Goal: Task Accomplishment & Management: Manage account settings

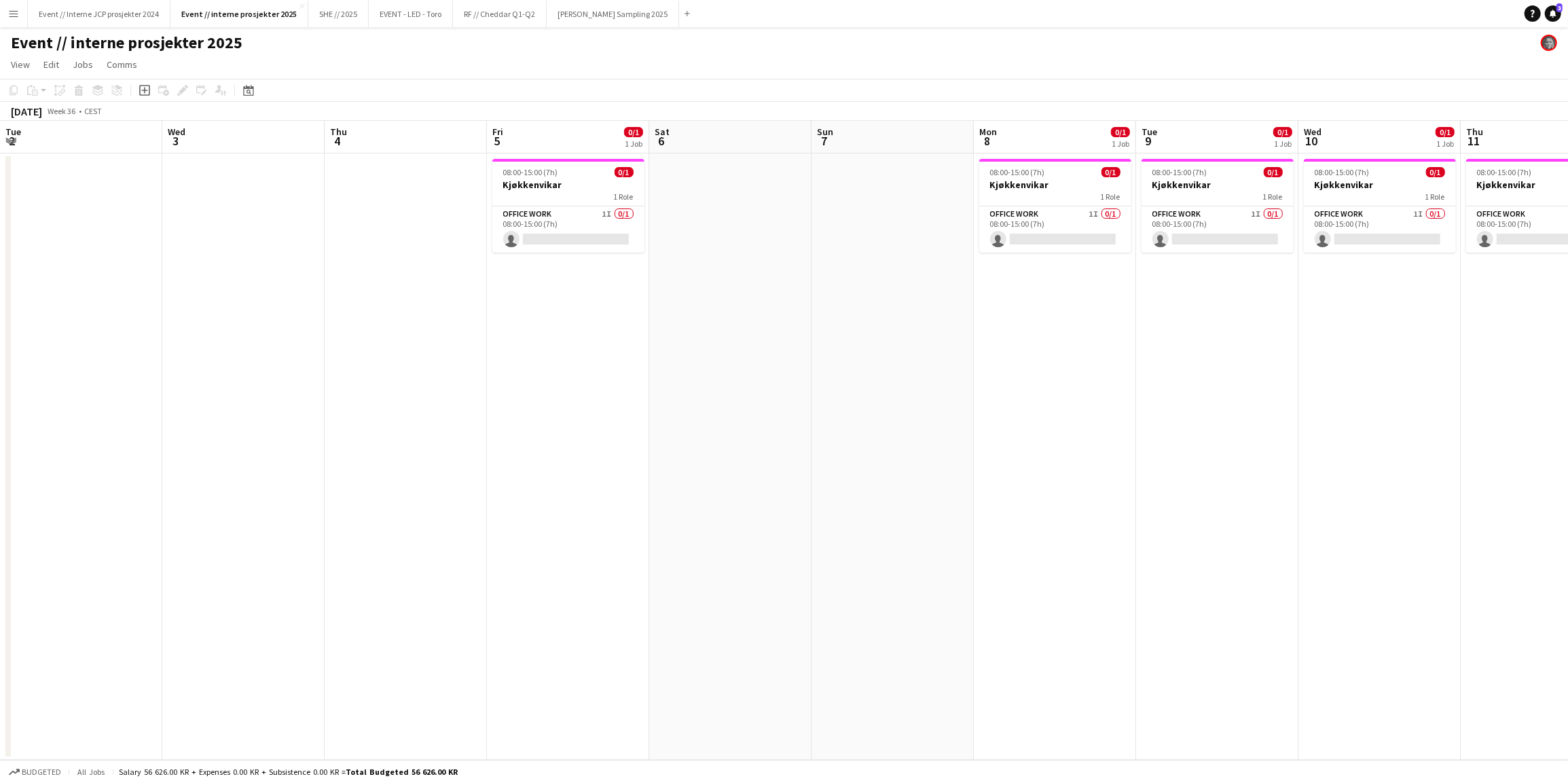
scroll to position [0, 508]
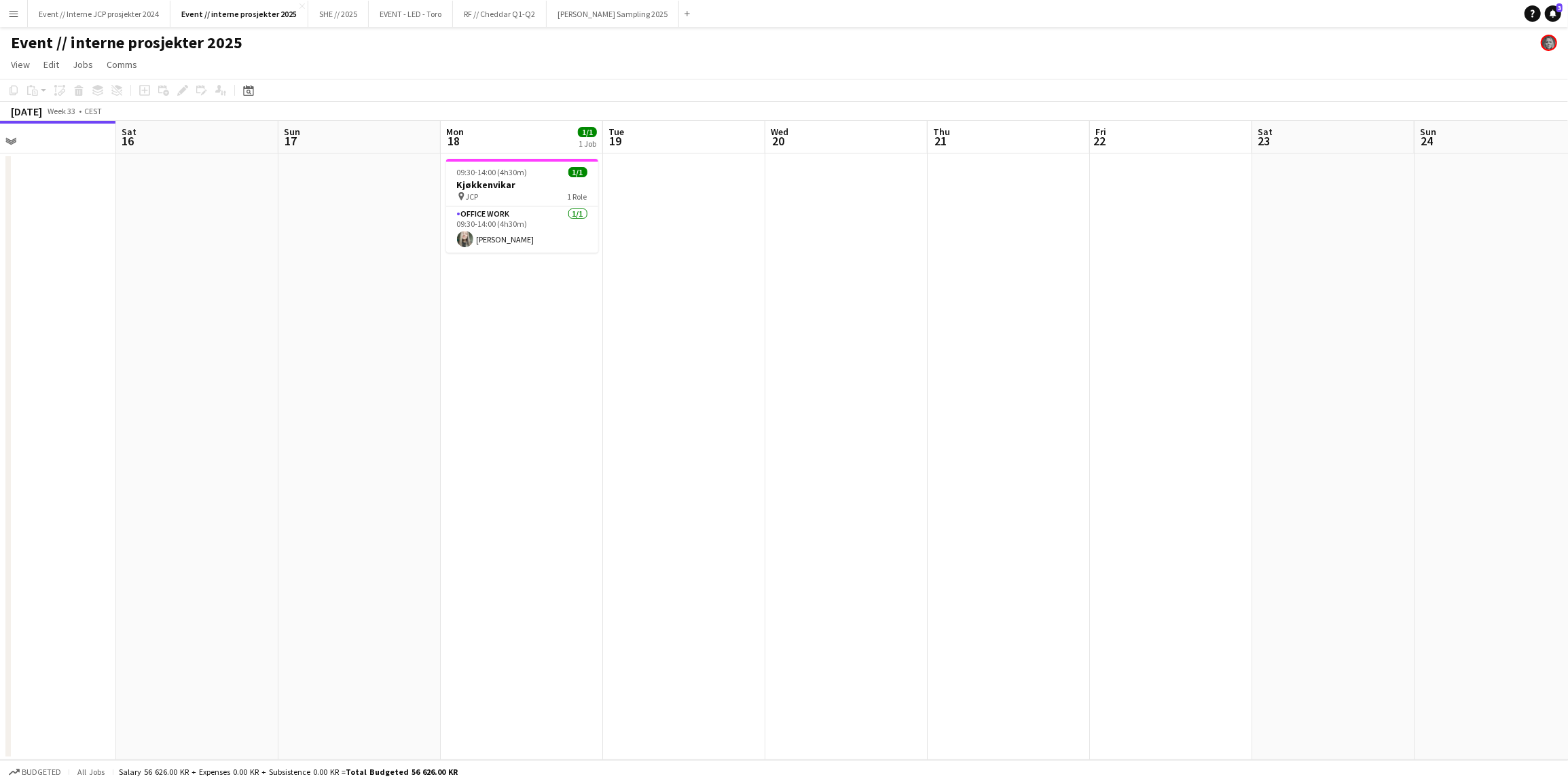
drag, startPoint x: 1227, startPoint y: 434, endPoint x: 611, endPoint y: 326, distance: 625.4
click at [617, 329] on app-calendar-viewport "Tue 12 Wed 13 Thu 14 Fri 15 Sat 16 Sun 17 Mon 18 1/1 1 Job Tue 19 Wed 20 Thu 21…" at bounding box center [784, 440] width 1568 height 639
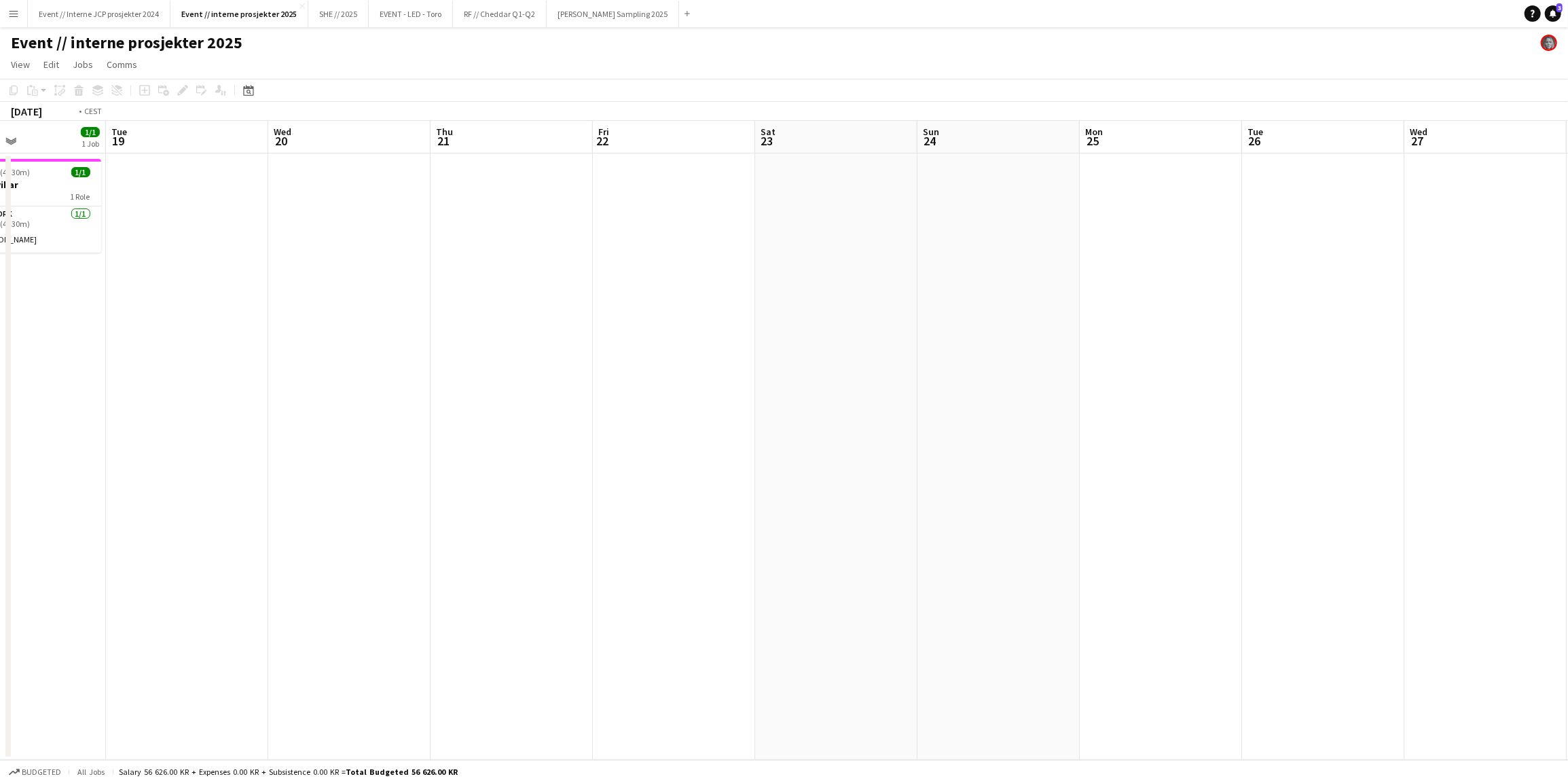
drag, startPoint x: 1014, startPoint y: 376, endPoint x: 335, endPoint y: 317, distance: 681.6
click at [335, 317] on app-calendar-viewport "Fri 15 Sat 16 Sun 17 Mon 18 1/1 1 Job Tue 19 Wed 20 Thu 21 Fri 22 Sat 23 Sun 24…" at bounding box center [784, 440] width 1568 height 639
drag, startPoint x: 910, startPoint y: 356, endPoint x: 524, endPoint y: 299, distance: 390.2
click at [524, 299] on app-calendar-viewport "Sat 23 Sun 24 Mon 25 Tue 26 Wed 27 Thu 28 Fri 29 Sat 30 Sun 31 Mon 1 Tue 2 Wed …" at bounding box center [784, 440] width 1568 height 639
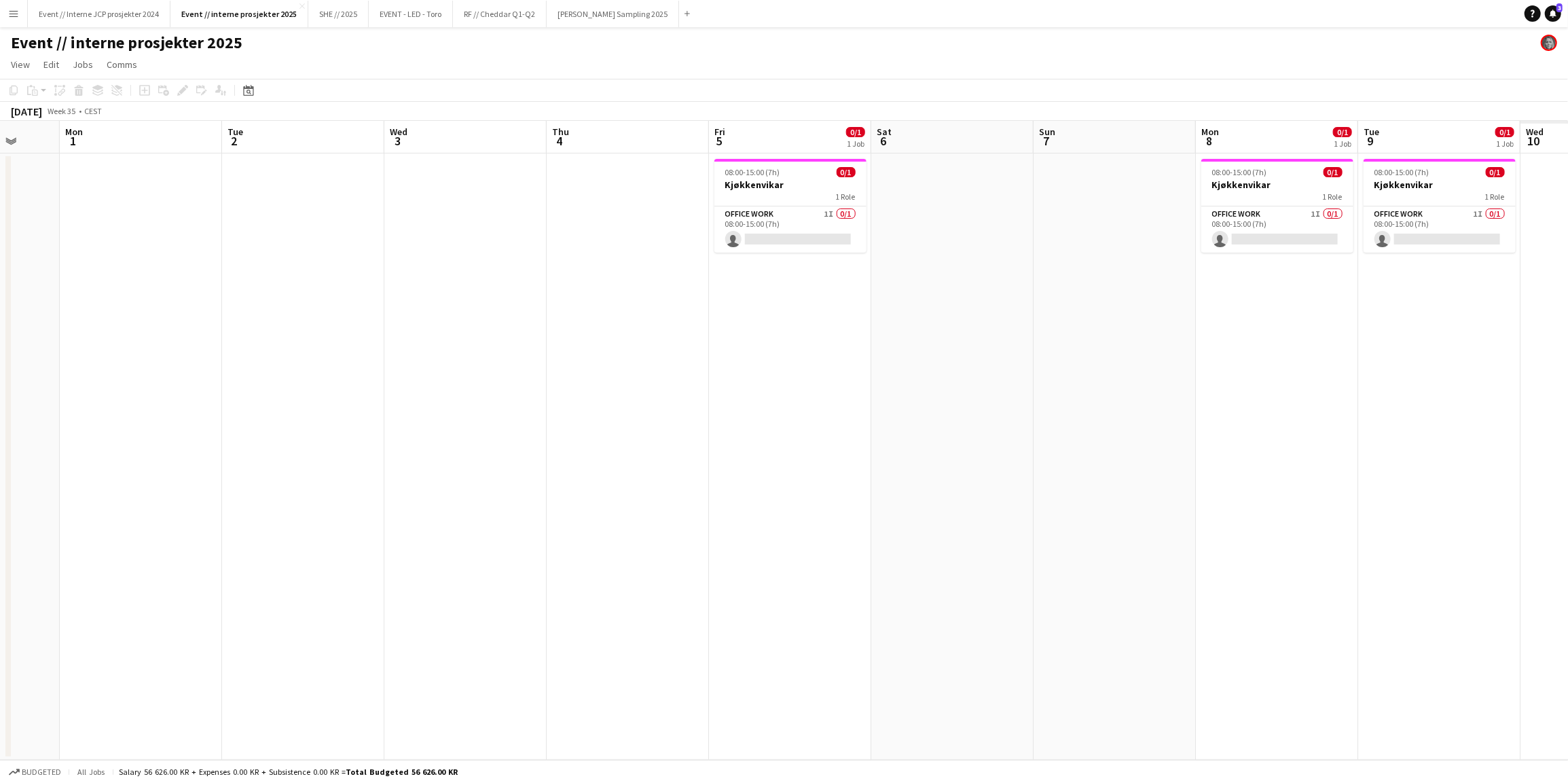
drag, startPoint x: 1117, startPoint y: 359, endPoint x: 465, endPoint y: 306, distance: 654.2
click at [465, 306] on app-calendar-viewport "Thu 28 Fri 29 Sat 30 Sun 31 Mon 1 Tue 2 Wed 3 Thu 4 Fri 5 0/1 1 Job Sat 6 Sun 7…" at bounding box center [784, 440] width 1568 height 639
drag, startPoint x: 892, startPoint y: 346, endPoint x: 277, endPoint y: 271, distance: 619.6
click at [215, 275] on app-calendar-viewport "Fri 29 Sat 30 Sun 31 Mon 1 Tue 2 Wed 3 Thu 4 Fri 5 0/1 1 Job Sat 6 Sun 7 Mon 8 …" at bounding box center [784, 440] width 1568 height 639
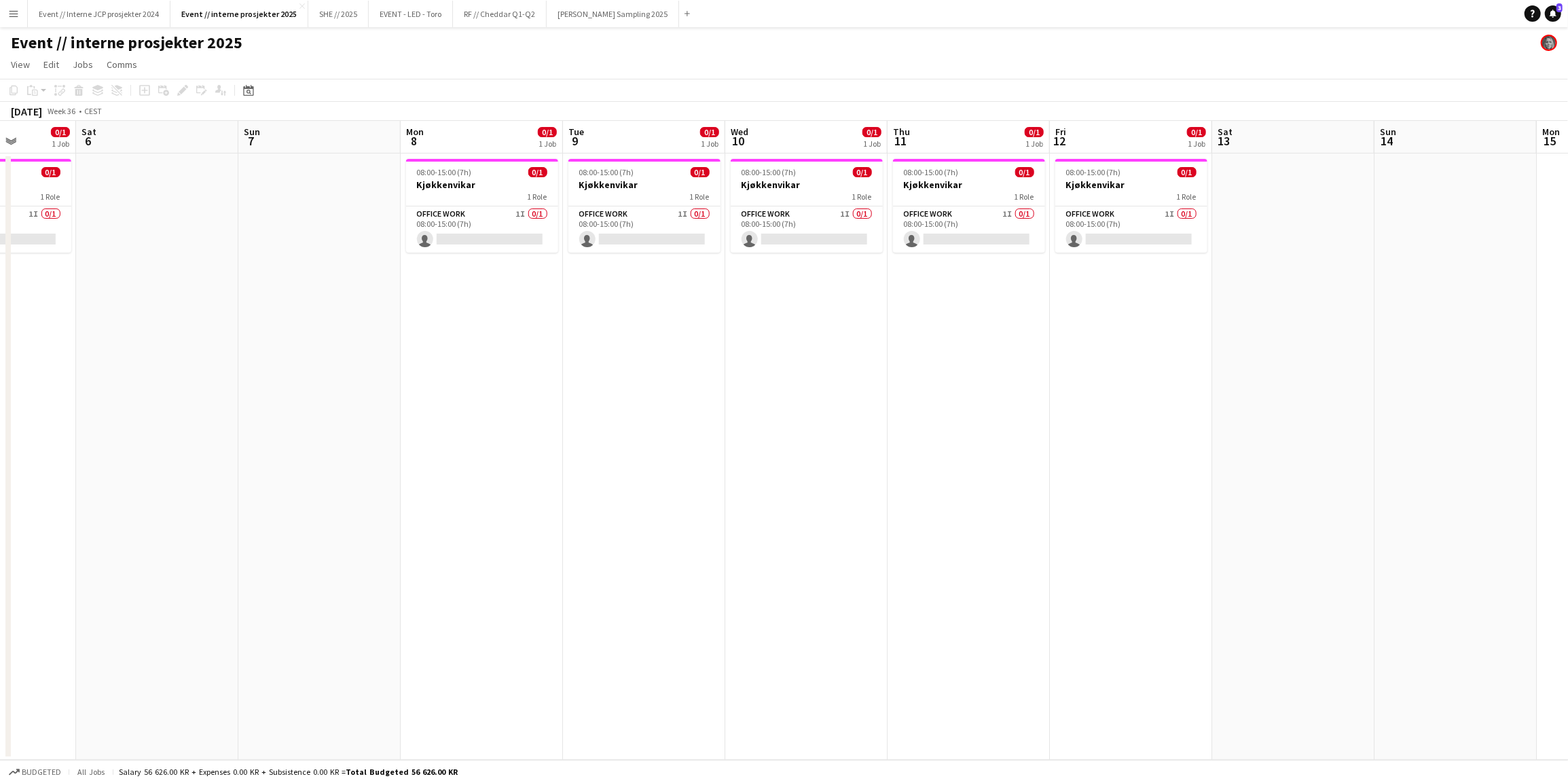
drag, startPoint x: 1050, startPoint y: 376, endPoint x: 838, endPoint y: 354, distance: 213.1
click at [838, 354] on app-calendar-viewport "Tue 2 Wed 3 Thu 4 Fri 5 0/1 1 Job Sat 6 Sun 7 Mon 8 0/1 1 Job Tue 9 0/1 1 Job W…" at bounding box center [784, 440] width 1568 height 639
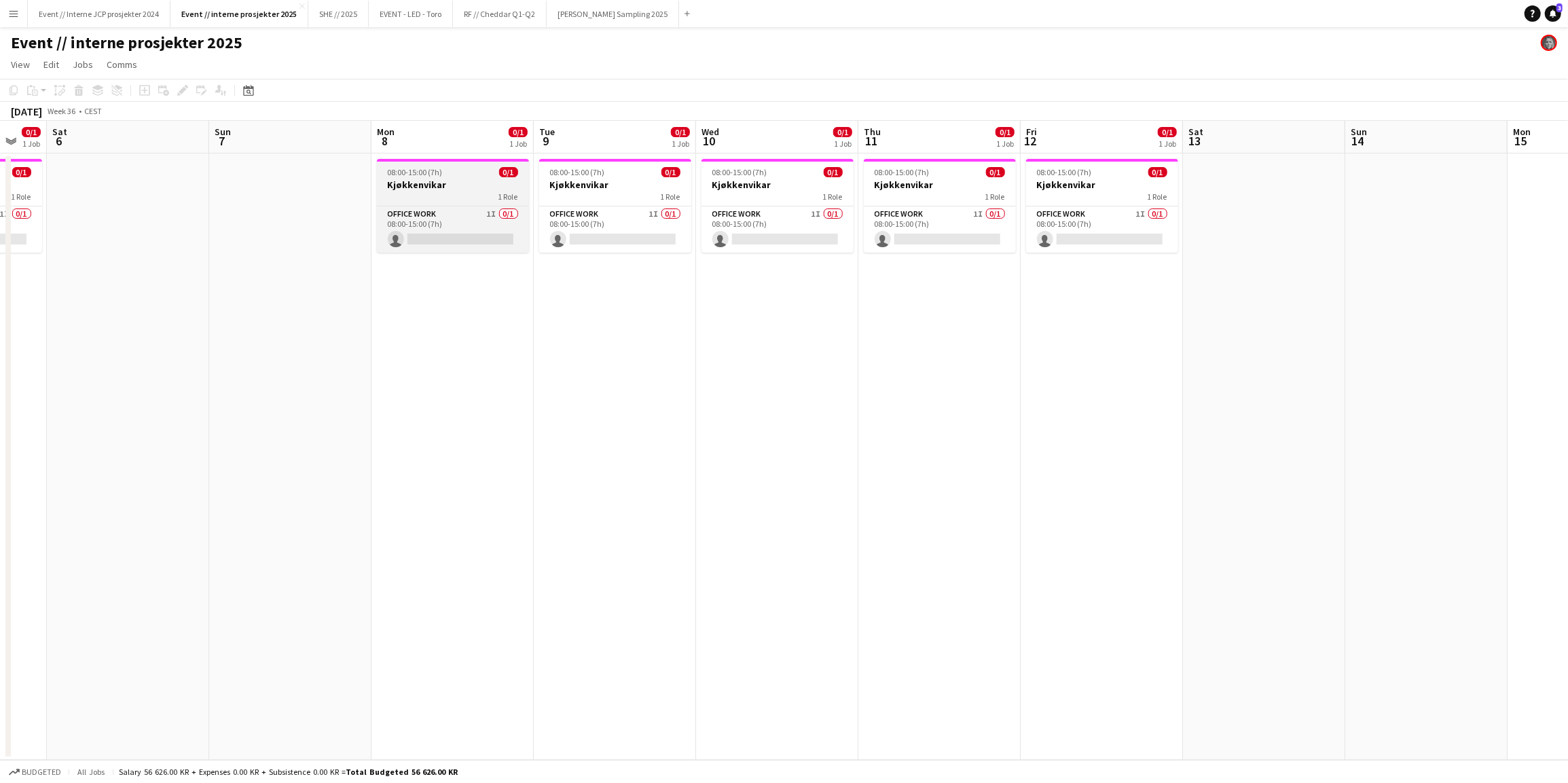
click at [445, 176] on div "08:00-15:00 (7h) 0/1" at bounding box center [453, 173] width 152 height 10
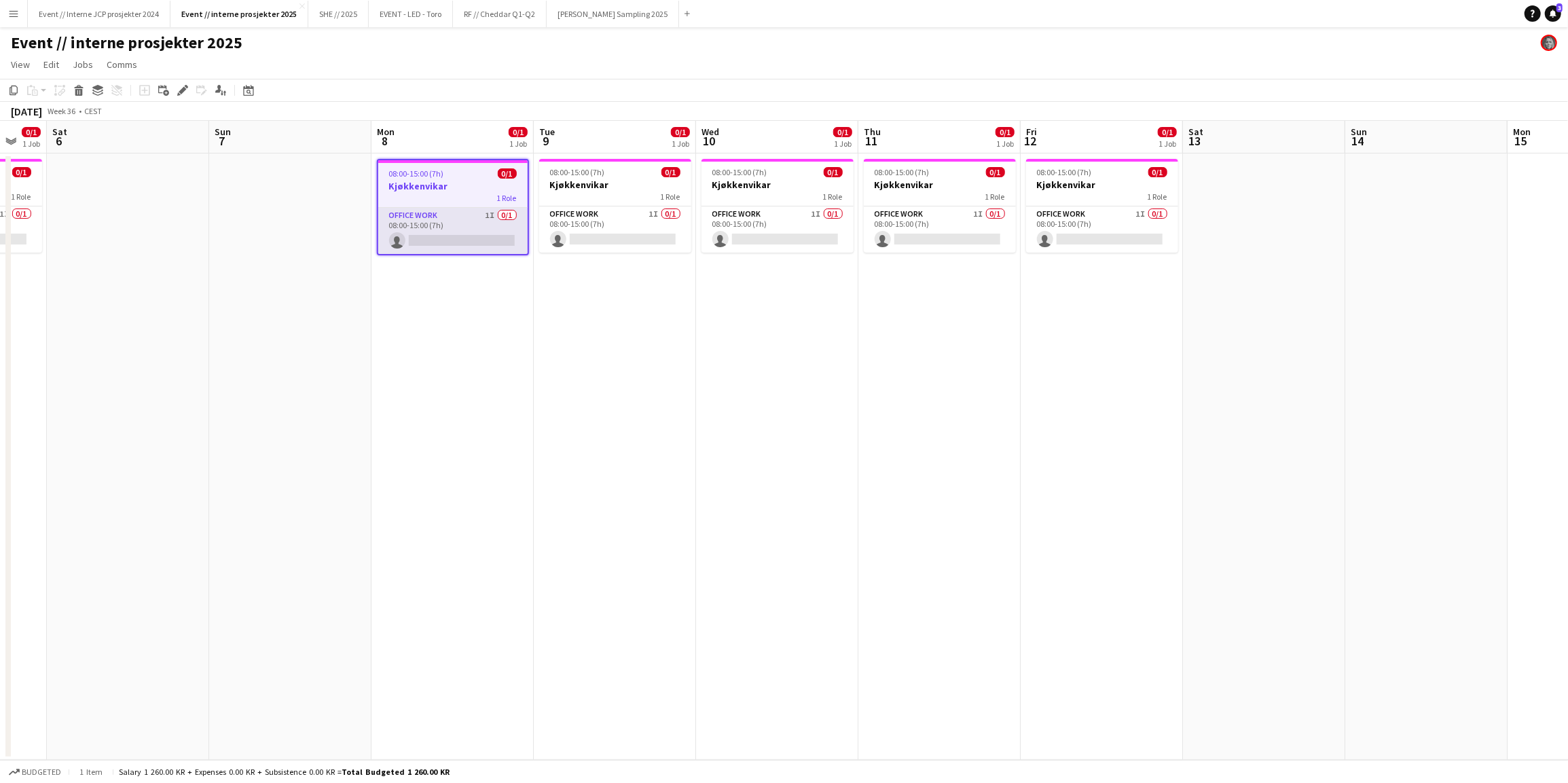
click at [443, 228] on app-card-role "Office work 1I 0/1 08:00-15:00 (7h) single-neutral-actions" at bounding box center [453, 231] width 149 height 46
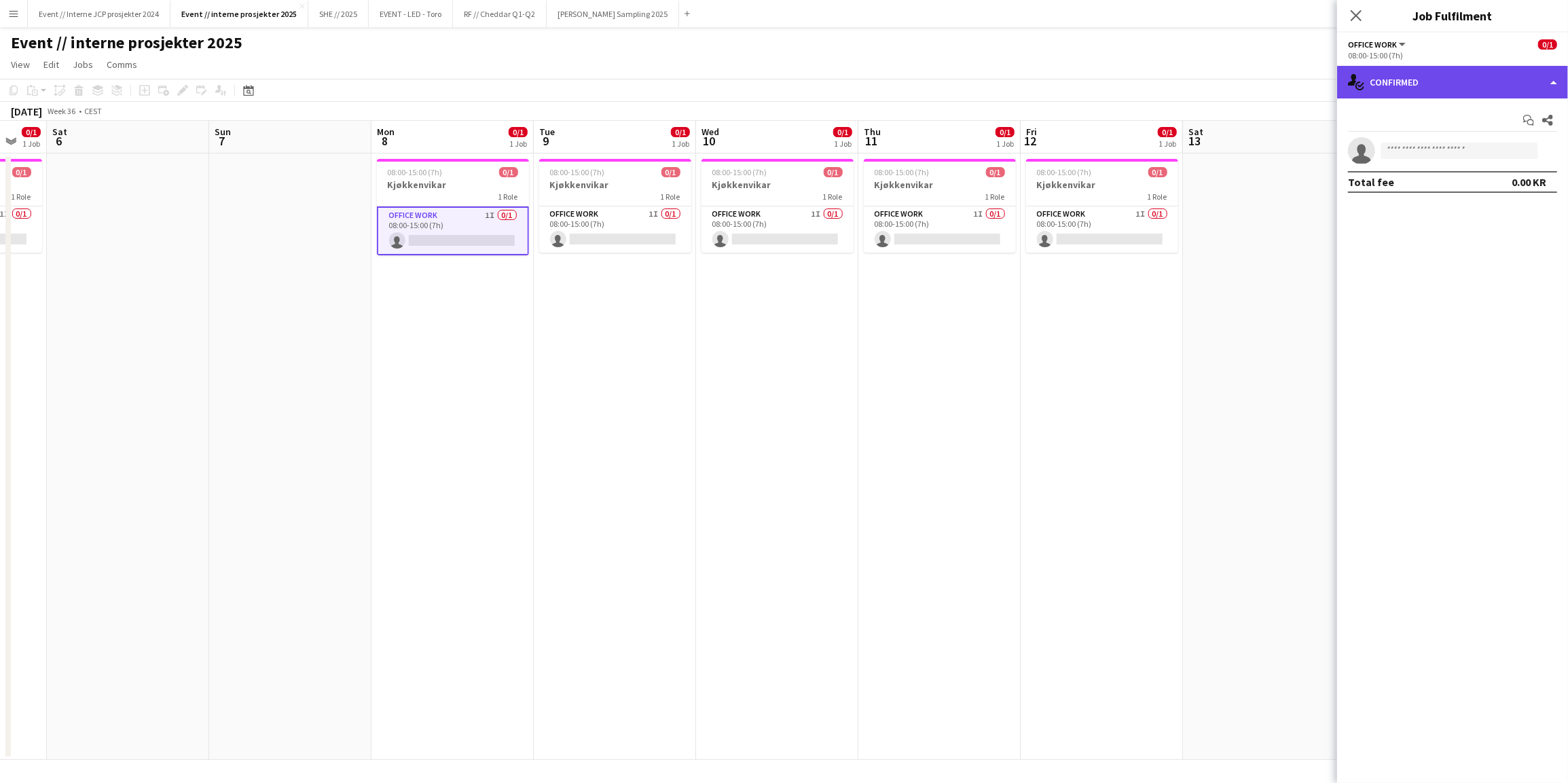
click at [1449, 86] on div "single-neutral-actions-check-2 Confirmed" at bounding box center [1452, 83] width 231 height 33
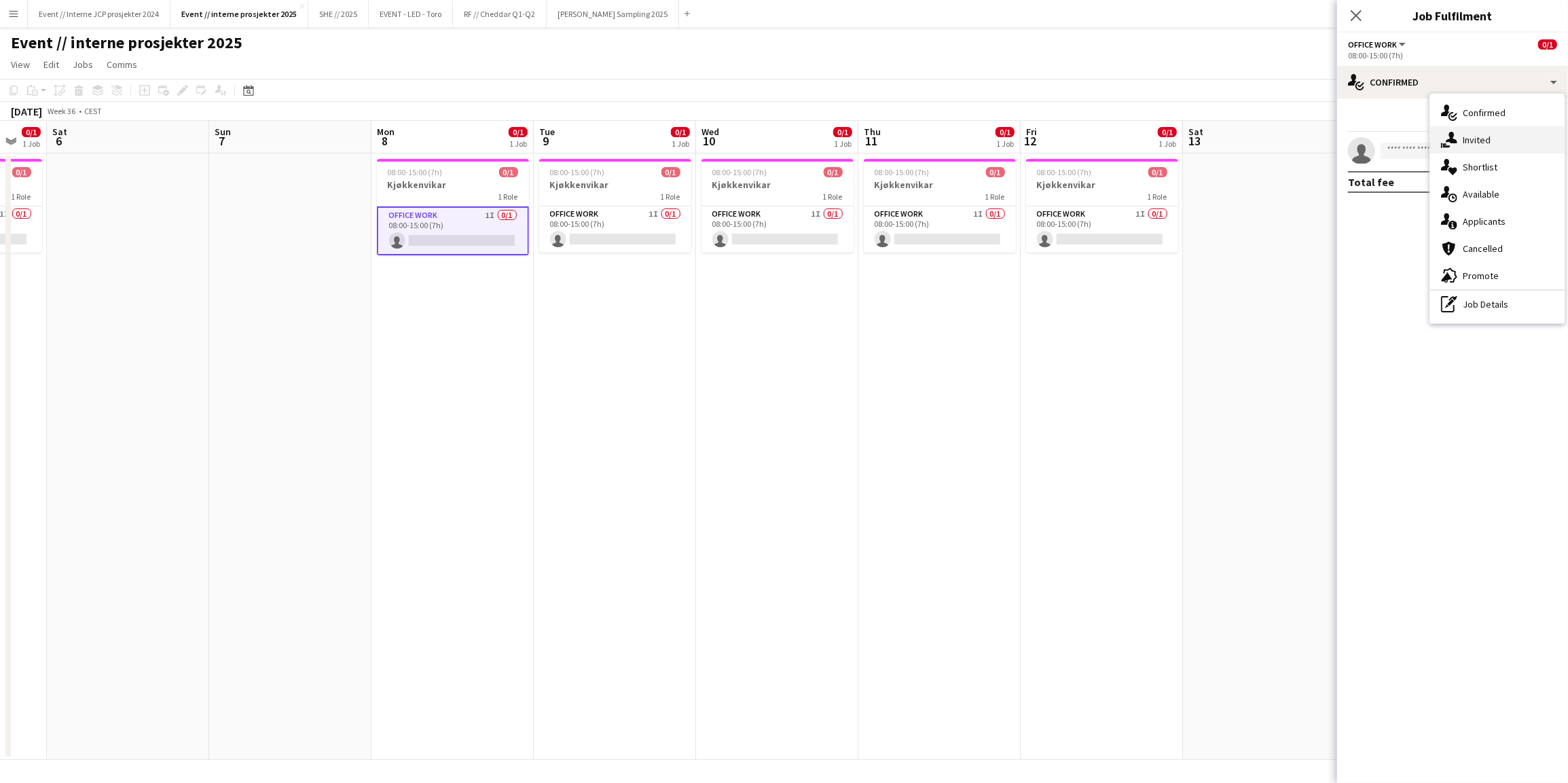
click at [1486, 140] on div "single-neutral-actions-share-1 Invited" at bounding box center [1497, 140] width 135 height 28
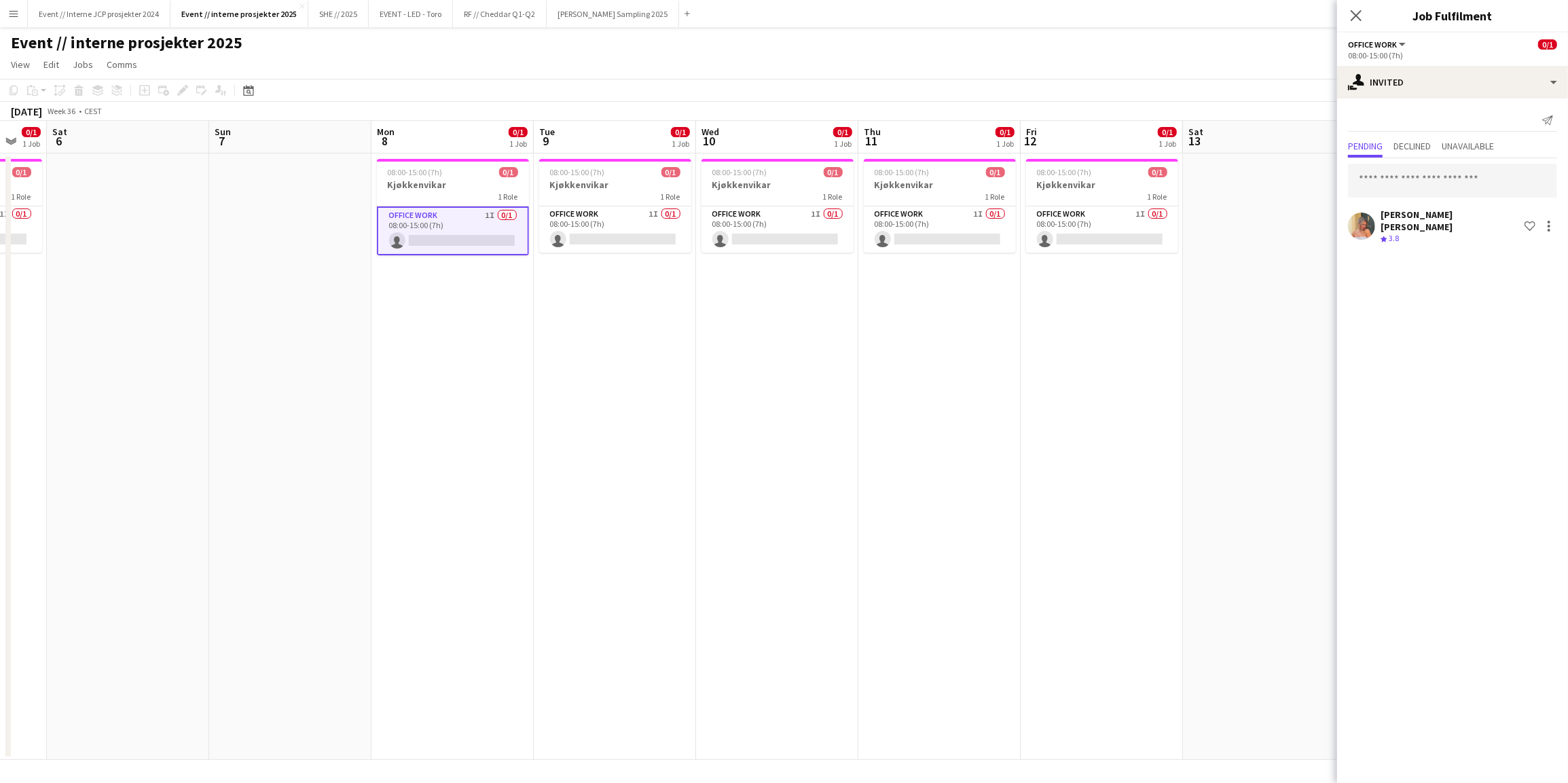
click at [1359, 26] on div "Close pop-in" at bounding box center [1355, 16] width 38 height 31
click at [1355, 19] on icon "Close pop-in" at bounding box center [1355, 15] width 13 height 13
